Goal: Task Accomplishment & Management: Manage account settings

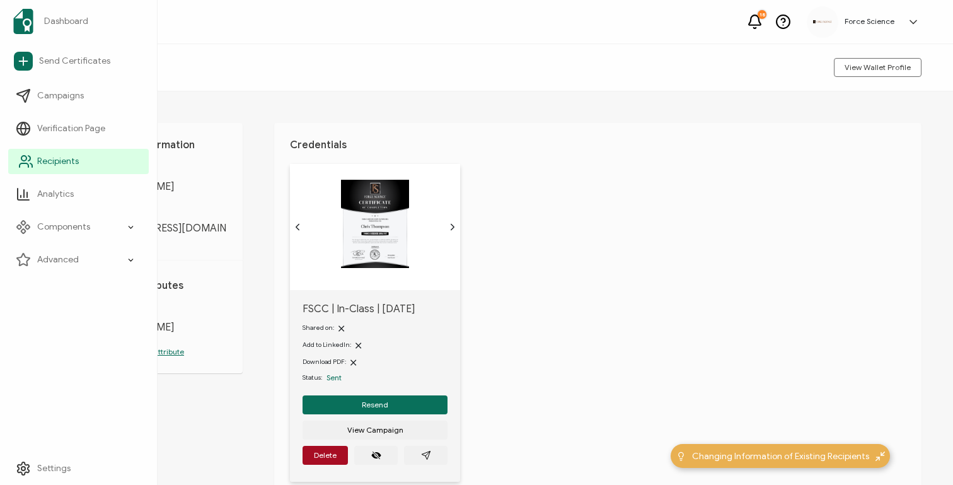
click at [43, 159] on span "Recipients" at bounding box center [58, 161] width 42 height 13
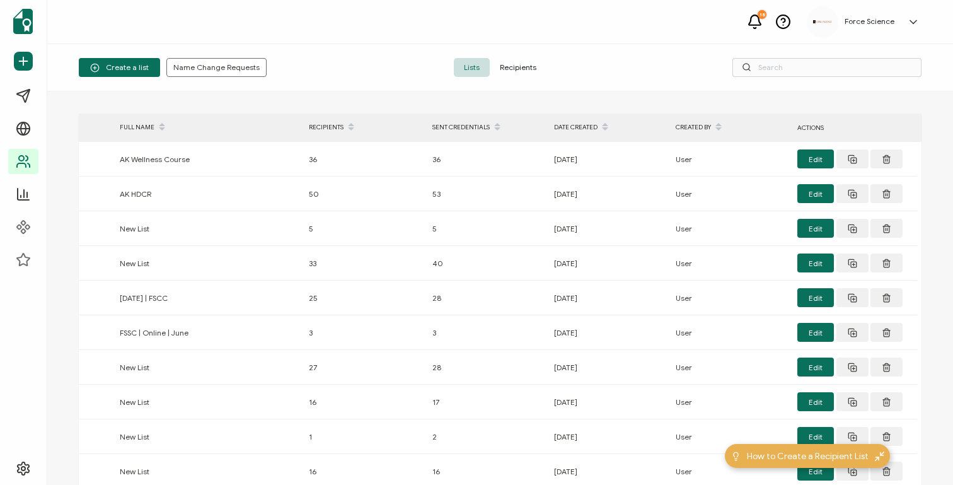
click at [514, 74] on span "Recipients" at bounding box center [518, 67] width 57 height 19
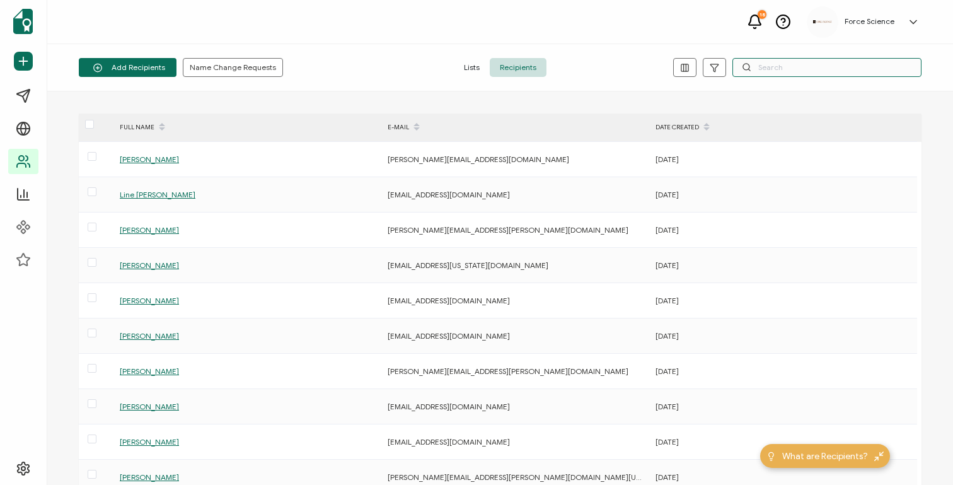
click at [767, 69] on input "text" at bounding box center [826, 67] width 189 height 19
paste input "[EMAIL_ADDRESS][DOMAIN_NAME]"
type input "[EMAIL_ADDRESS][DOMAIN_NAME]"
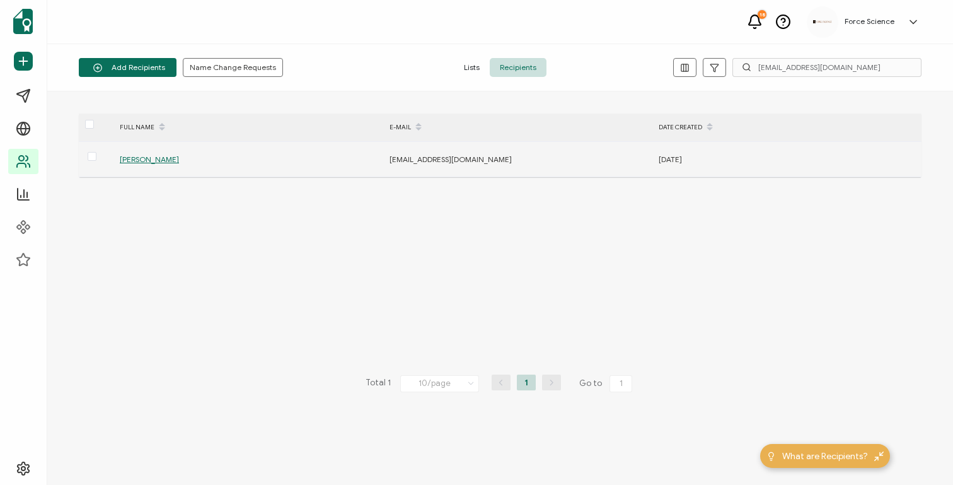
click at [133, 160] on span "[PERSON_NAME]" at bounding box center [149, 158] width 59 height 9
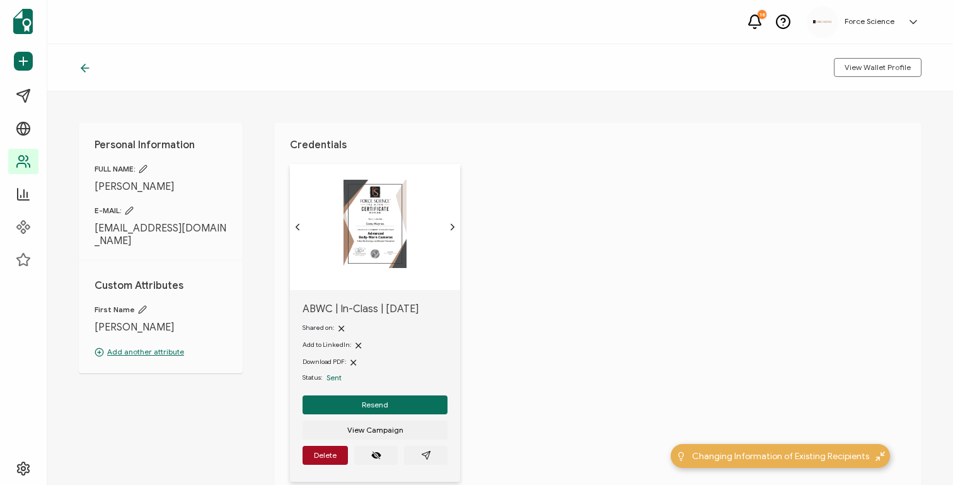
scroll to position [26, 0]
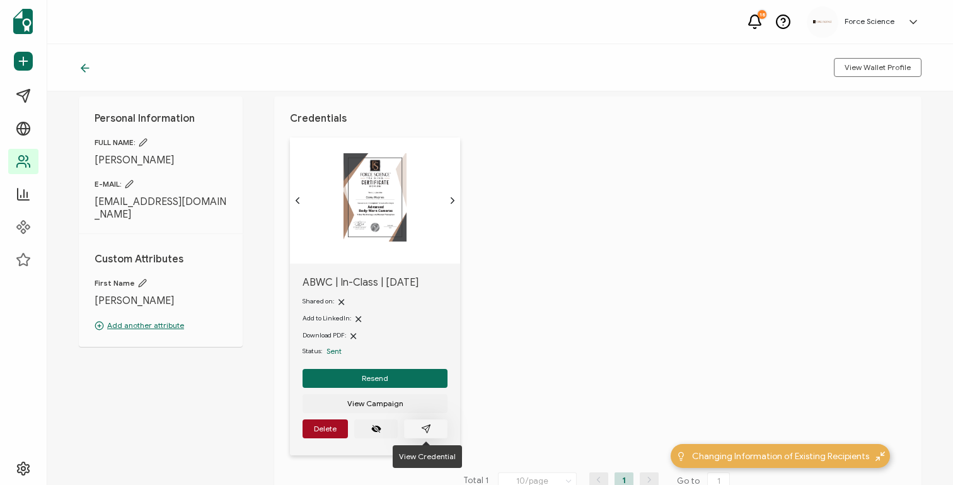
click at [427, 427] on icon "paper plane outline" at bounding box center [426, 429] width 10 height 10
